Goal: Use online tool/utility: Utilize a website feature to perform a specific function

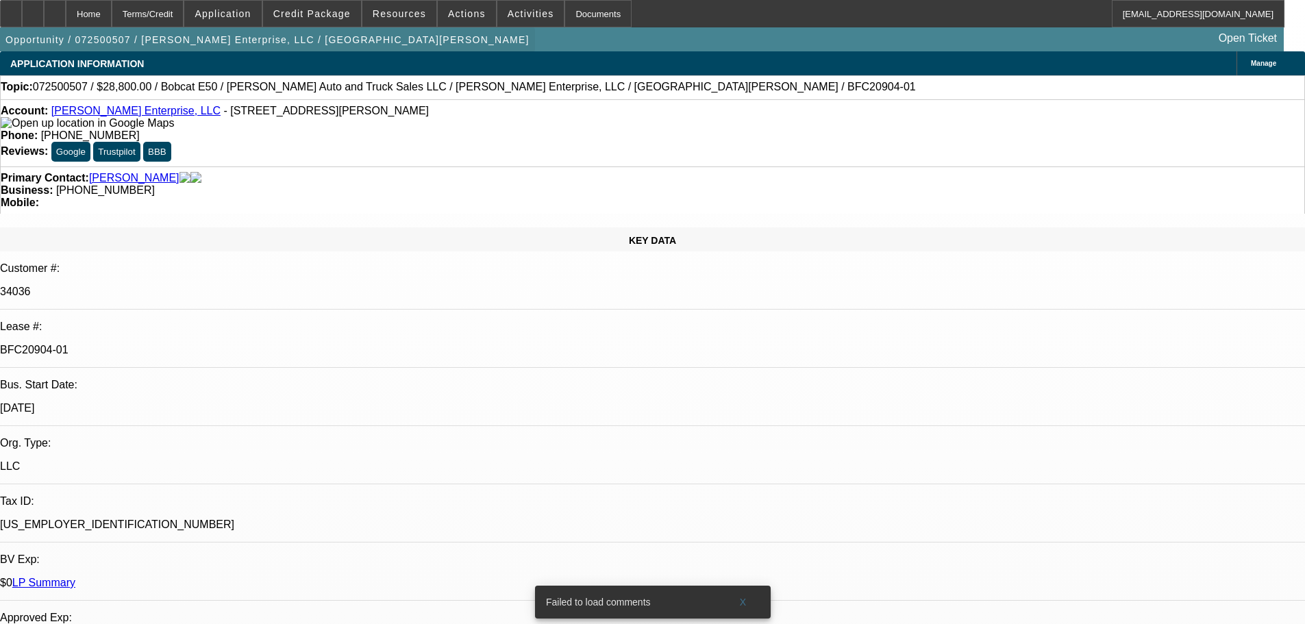
select select "0"
select select "3"
select select "0"
select select "6"
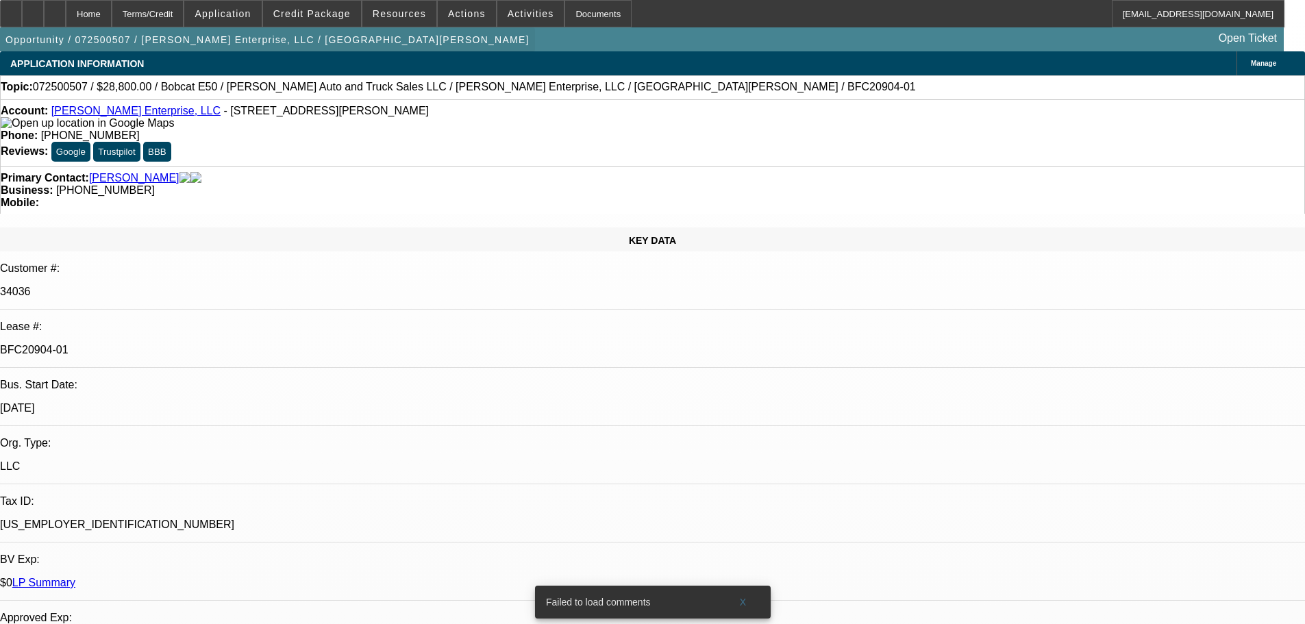
select select "0"
select select "3"
select select "0"
select select "6"
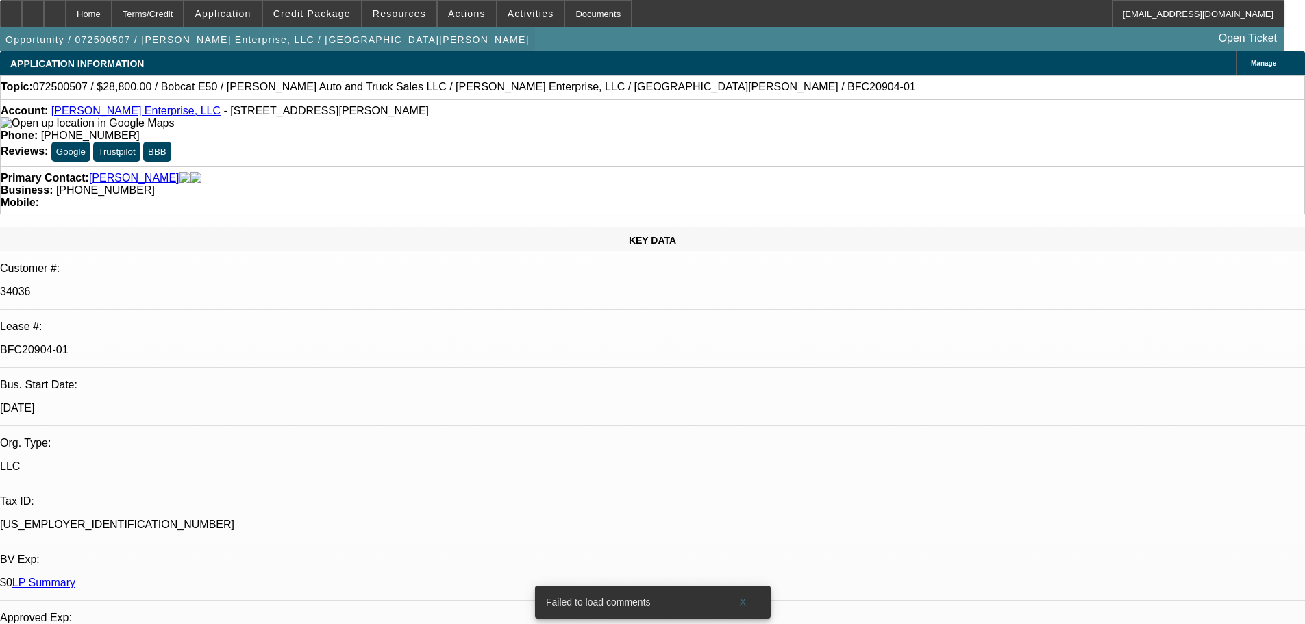
select select "0"
select select "3"
select select "0"
select select "6"
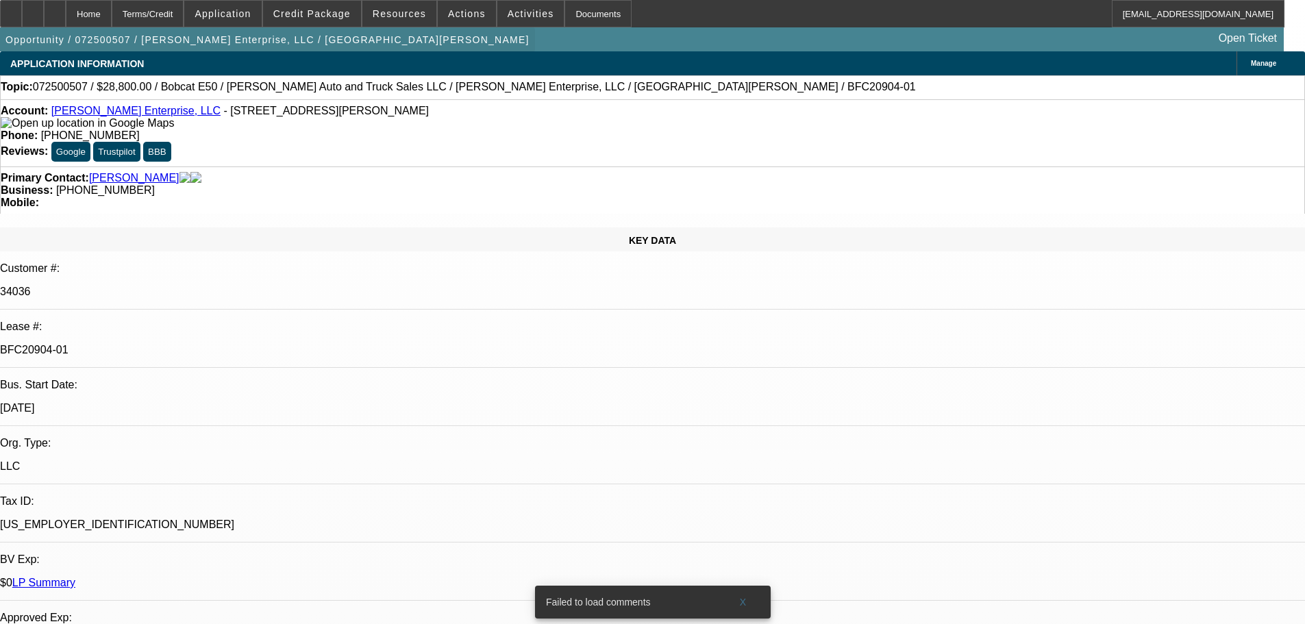
select select "0"
select select "3"
select select "0"
select select "6"
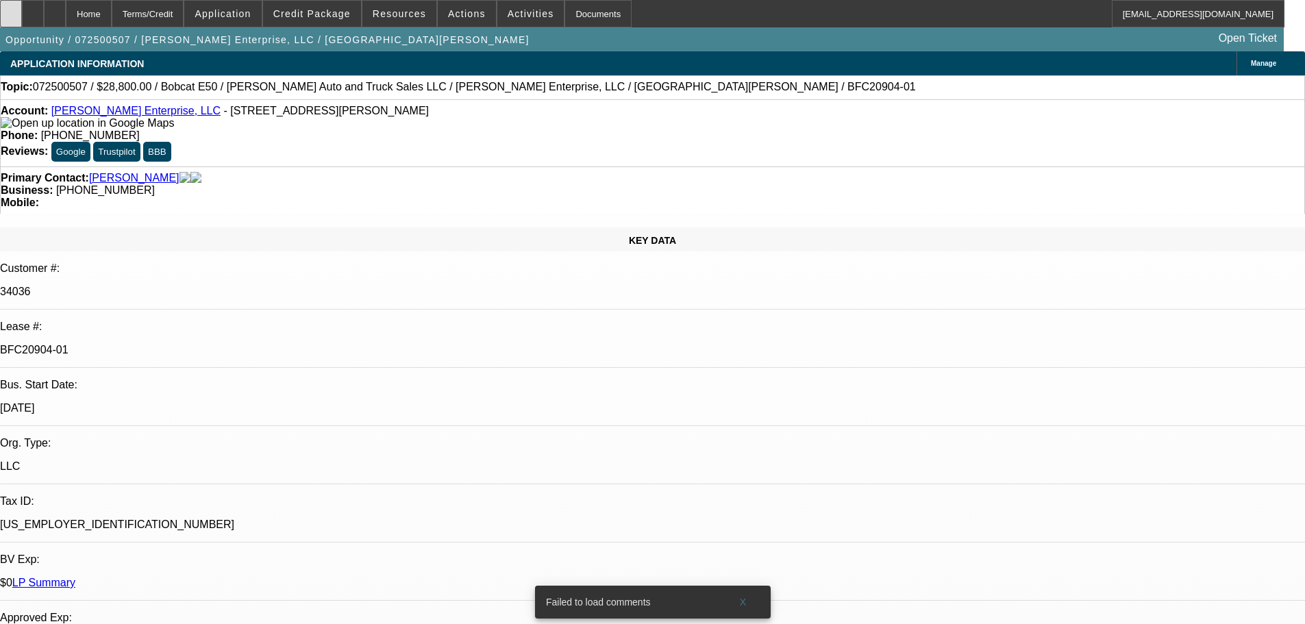
click at [22, 11] on div at bounding box center [11, 13] width 22 height 27
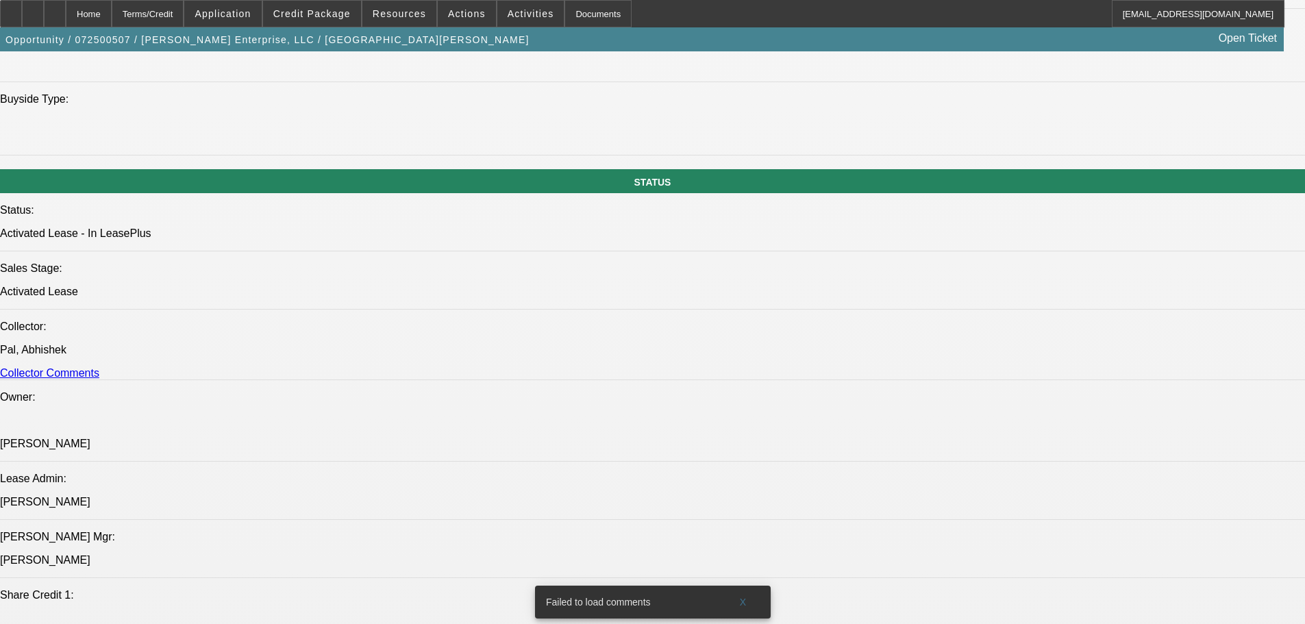
scroll to position [1576, 0]
